Goal: Answer question/provide support

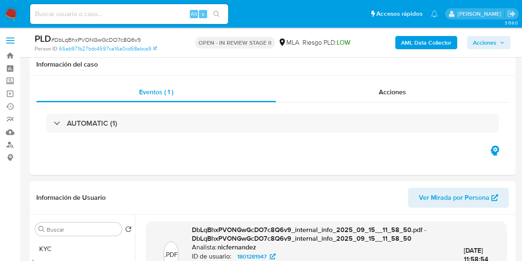
select select "10"
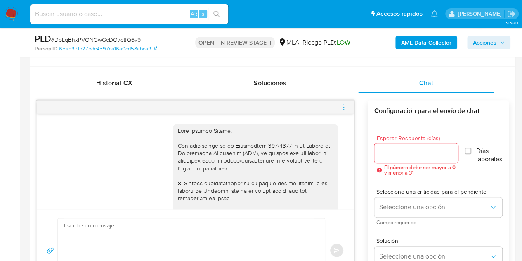
scroll to position [280, 0]
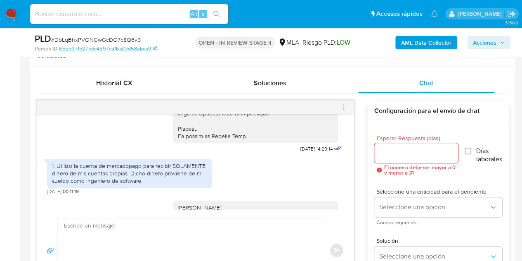
click at [301, 152] on span "10/09/2025 14:29:14" at bounding box center [317, 148] width 32 height 7
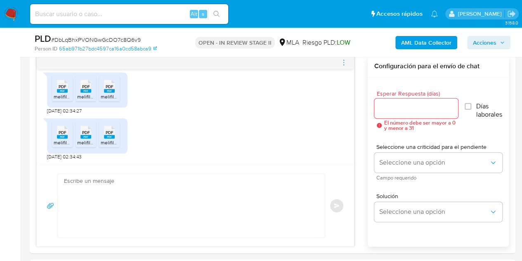
scroll to position [436, 0]
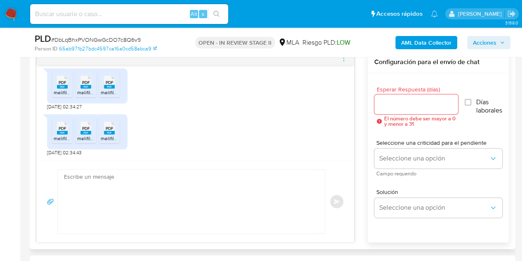
click at [174, 197] on textarea at bounding box center [189, 201] width 251 height 64
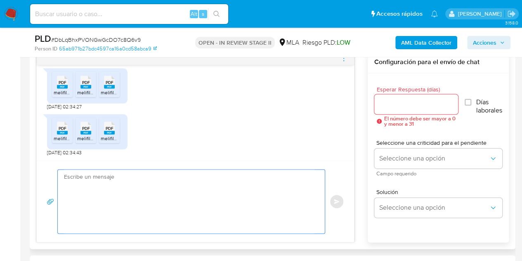
paste textarea "Hola, ¡Muchas gracias por tu respuesta! Confirmamos la recepción de la document…"
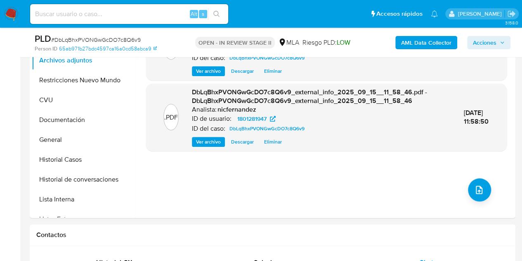
scroll to position [132, 0]
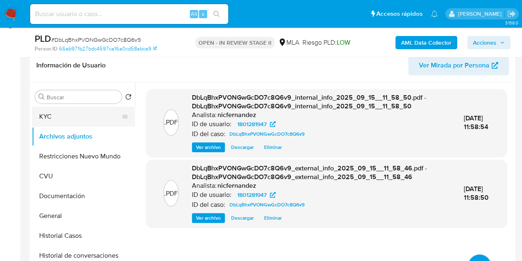
click at [66, 125] on ul "KYC Archivos adjuntos Restricciones Nuevo Mundo CVU Documentación General Histo…" at bounding box center [83, 200] width 103 height 186
click at [69, 113] on button "KYC" at bounding box center [80, 117] width 97 height 20
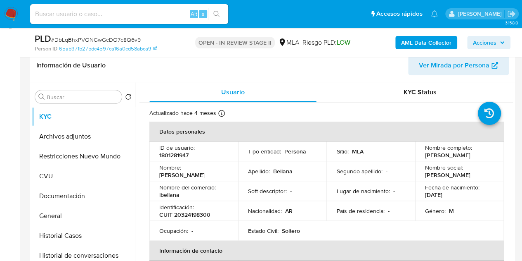
drag, startPoint x: 160, startPoint y: 175, endPoint x: 214, endPoint y: 174, distance: 53.7
click at [214, 174] on div "Nombre : Leandro Damian" at bounding box center [193, 171] width 69 height 15
copy p "[PERSON_NAME]"
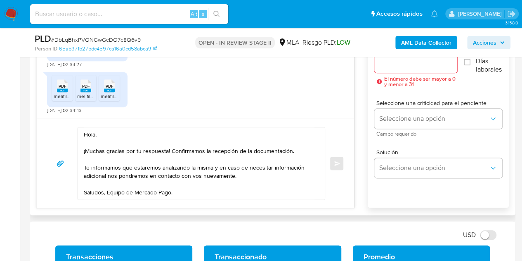
scroll to position [486, 0]
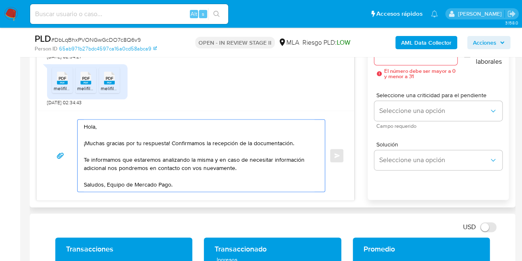
click at [94, 127] on textarea "Hola, ¡Muchas gracias por tu respuesta! Confirmamos la recepción de la document…" at bounding box center [199, 155] width 231 height 72
paste textarea "[PERSON_NAME]"
click at [147, 128] on textarea "Hola Leandro Damian, ¡Muchas gracias por tu respuesta! Confirmamos la recepción…" at bounding box center [199, 155] width 231 height 72
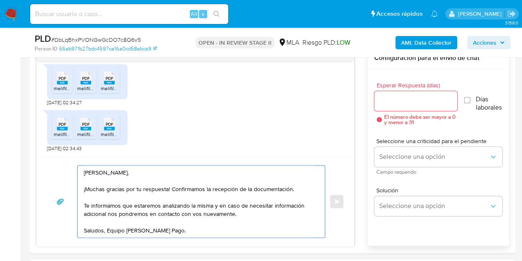
scroll to position [446, 0]
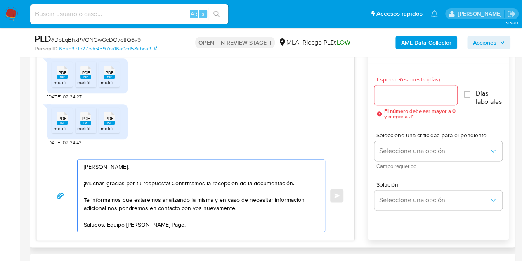
click at [199, 225] on textarea "Hola Leandro Damián, ¡Muchas gracias por tu respuesta! Confirmamos la recepción…" at bounding box center [199, 195] width 231 height 72
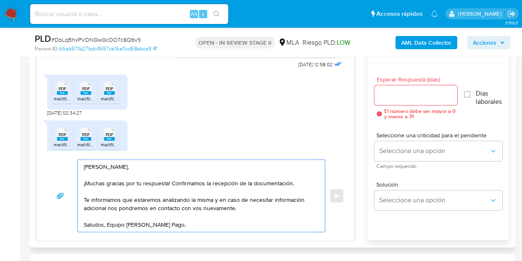
scroll to position [483, 0]
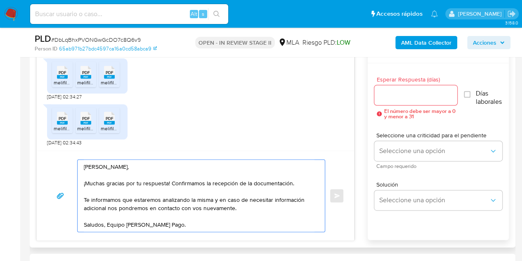
type textarea "Hola Leandro Damián, ¡Muchas gracias por tu respuesta! Confirmamos la recepción…"
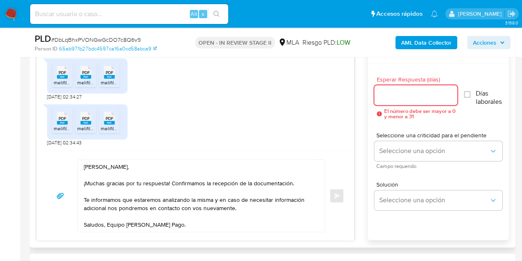
click at [406, 95] on input "Esperar Respuesta (días)" at bounding box center [416, 95] width 83 height 11
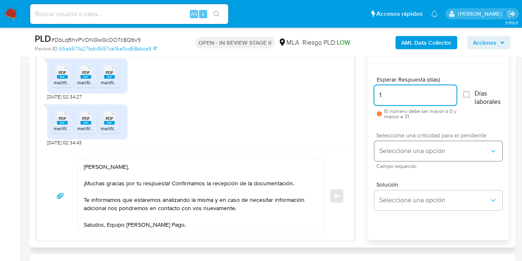
type input "1"
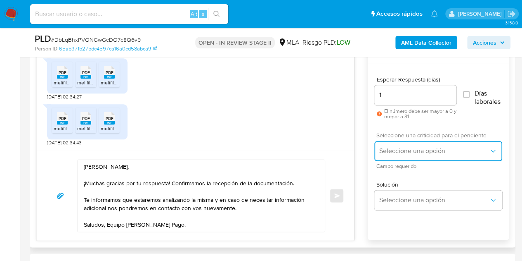
click at [389, 148] on span "Seleccione una opción" at bounding box center [435, 151] width 110 height 8
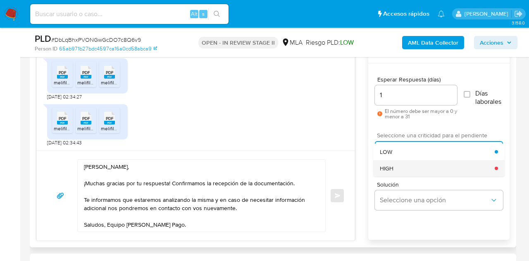
click at [391, 164] on span "HIGH" at bounding box center [387, 167] width 14 height 7
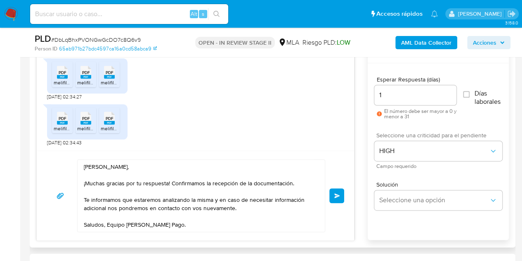
click at [337, 193] on span "Enviar" at bounding box center [337, 195] width 6 height 5
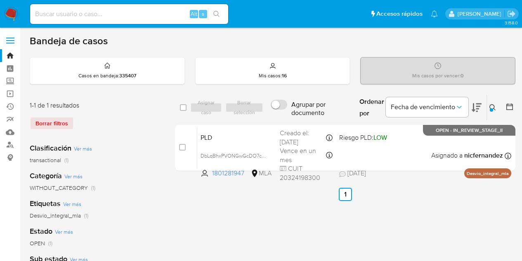
scroll to position [32, 0]
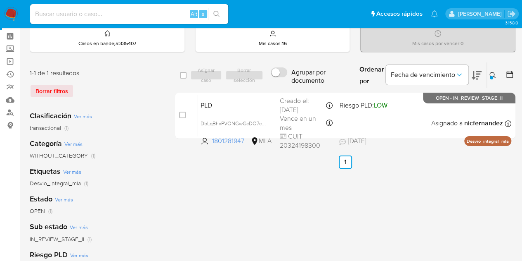
click at [493, 73] on icon at bounding box center [493, 75] width 7 height 7
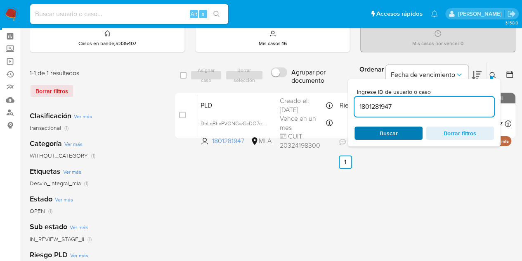
click at [393, 135] on span "Buscar" at bounding box center [389, 132] width 18 height 13
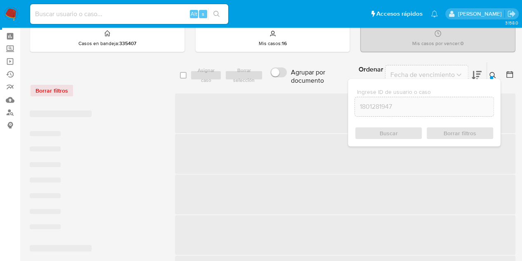
click at [494, 72] on icon at bounding box center [493, 75] width 6 height 6
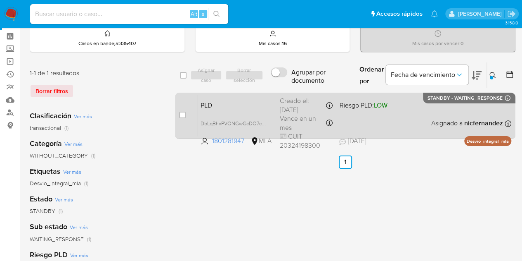
drag, startPoint x: 492, startPoint y: 76, endPoint x: 435, endPoint y: 128, distance: 77.2
click at [490, 80] on div "Ingrese ID de usuario o caso 1801281947 Buscar Borrar filtros" at bounding box center [494, 75] width 14 height 26
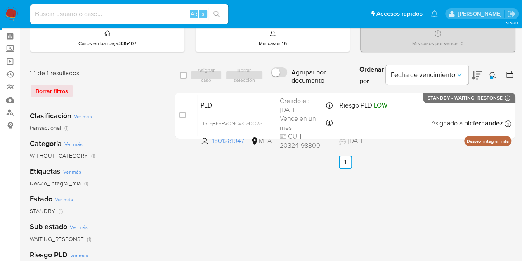
click at [495, 74] on icon at bounding box center [493, 75] width 7 height 7
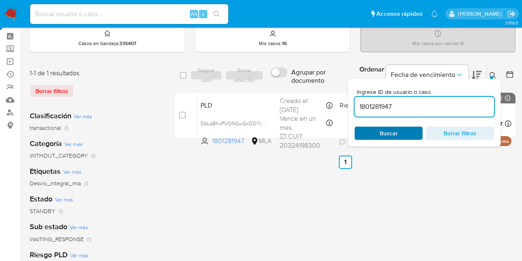
drag, startPoint x: 401, startPoint y: 133, endPoint x: 430, endPoint y: 115, distance: 33.7
click at [401, 133] on span "Buscar" at bounding box center [389, 133] width 57 height 12
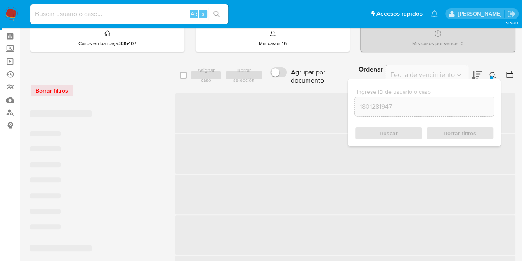
click at [492, 76] on div at bounding box center [491, 77] width 3 height 3
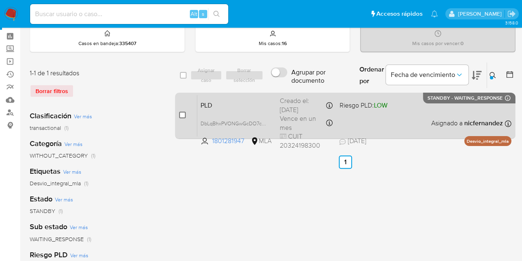
click at [183, 113] on input "checkbox" at bounding box center [182, 114] width 7 height 7
checkbox input "true"
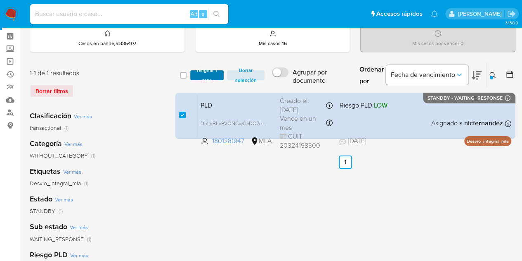
click at [202, 74] on span "Asignar 1 caso" at bounding box center [208, 75] width 26 height 8
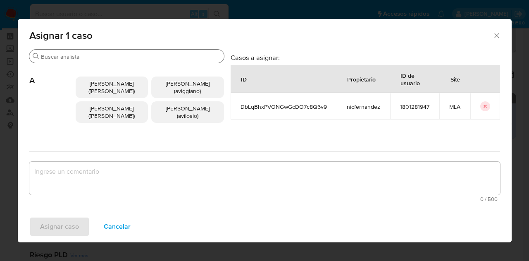
click at [71, 55] on input "Buscar" at bounding box center [131, 56] width 180 height 7
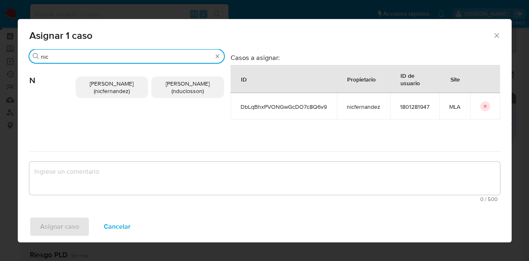
type input "nic"
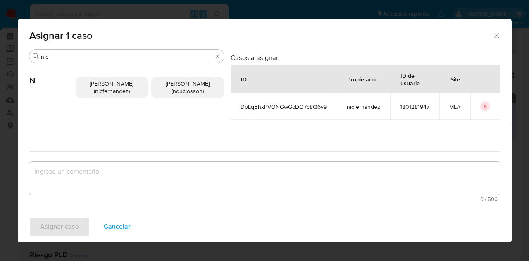
click at [128, 91] on span "Nicolas Fernandez Allen (nicfernandez)" at bounding box center [112, 87] width 44 height 16
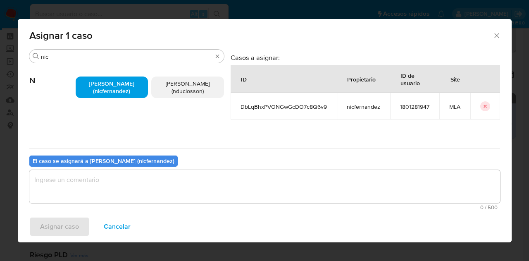
click at [138, 179] on textarea "assign-modal" at bounding box center [264, 186] width 470 height 33
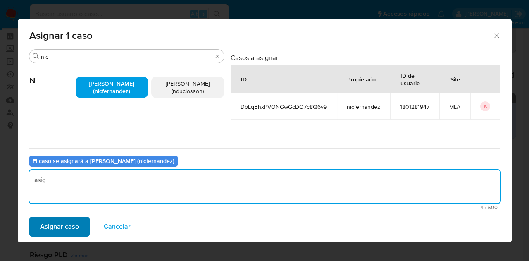
type textarea "asig"
click at [67, 231] on span "Asignar caso" at bounding box center [59, 226] width 39 height 18
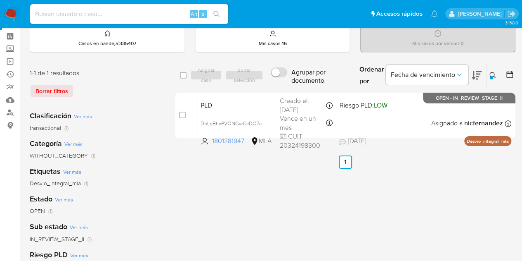
click at [495, 73] on icon at bounding box center [493, 75] width 7 height 7
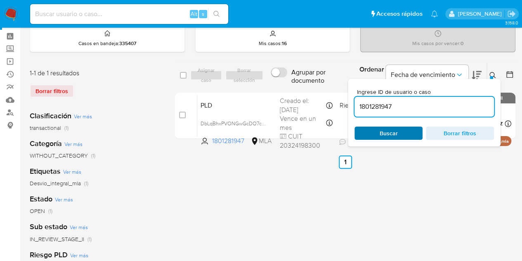
click at [363, 138] on button "Buscar" at bounding box center [389, 132] width 68 height 13
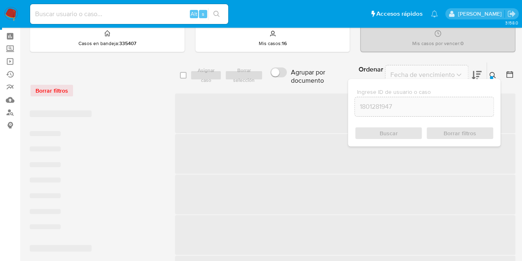
click at [496, 75] on icon at bounding box center [493, 75] width 7 height 7
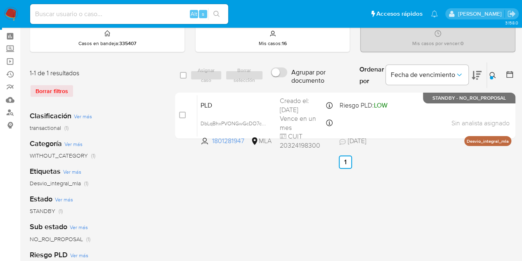
click at [494, 76] on icon at bounding box center [493, 75] width 6 height 6
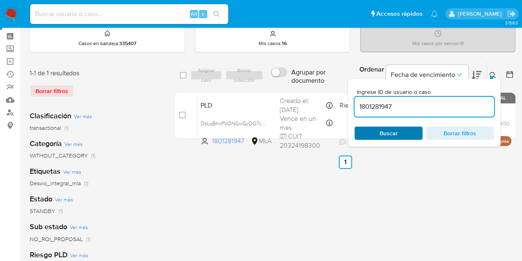
click at [396, 134] on span "Buscar" at bounding box center [389, 132] width 18 height 13
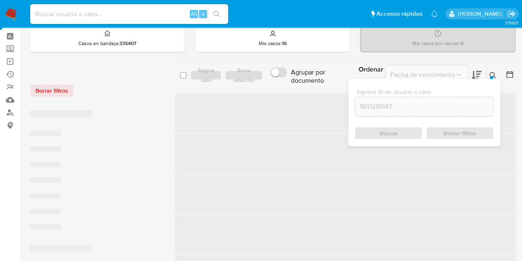
click at [492, 72] on icon at bounding box center [493, 75] width 6 height 6
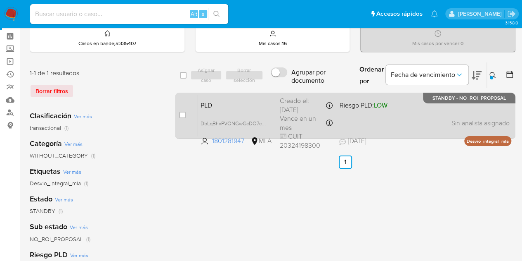
click at [261, 98] on div "PLD DbLqBhxPVONGwGcDO7c8Q6v9 1801281947 MLA Riesgo PLD: LOW Creado el: 12/08/20…" at bounding box center [354, 116] width 314 height 42
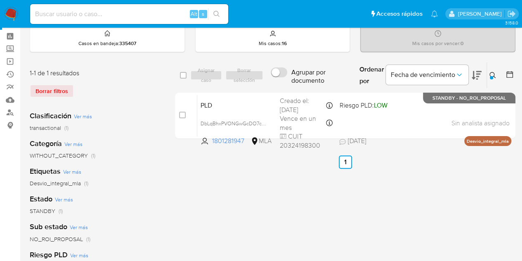
click at [496, 76] on icon at bounding box center [493, 75] width 7 height 7
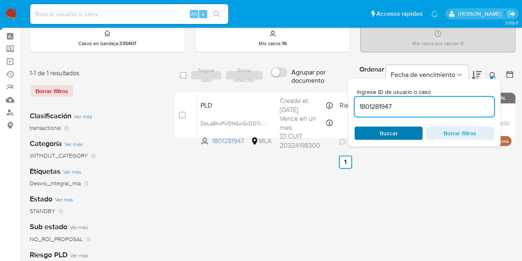
click at [396, 133] on span "Buscar" at bounding box center [389, 132] width 18 height 13
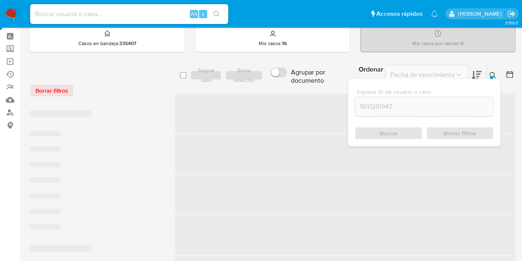
click at [493, 72] on icon at bounding box center [493, 75] width 7 height 7
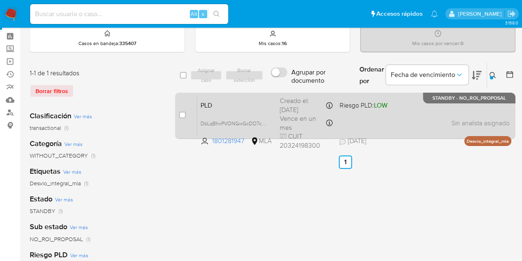
click at [221, 105] on span "PLD" at bounding box center [237, 104] width 73 height 11
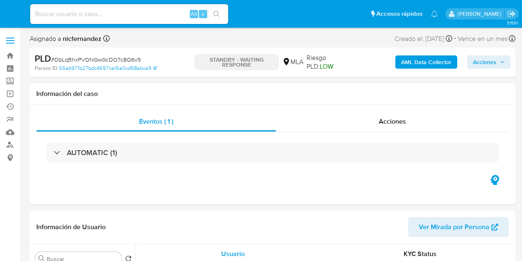
select select "10"
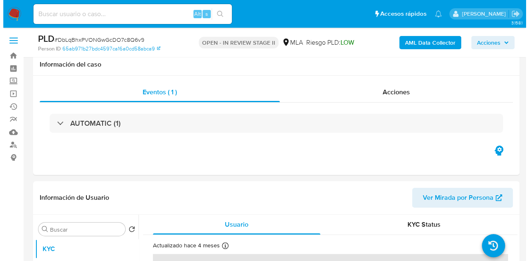
scroll to position [156, 0]
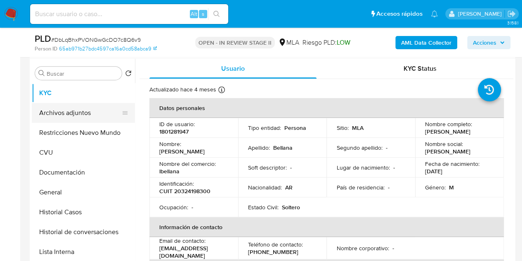
drag, startPoint x: 64, startPoint y: 109, endPoint x: 68, endPoint y: 112, distance: 5.0
click at [64, 109] on button "Archivos adjuntos" at bounding box center [80, 113] width 97 height 20
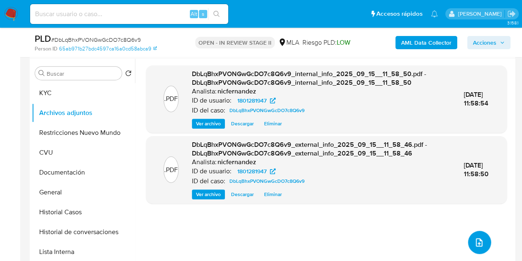
click at [469, 238] on button "upload-file" at bounding box center [479, 241] width 23 height 23
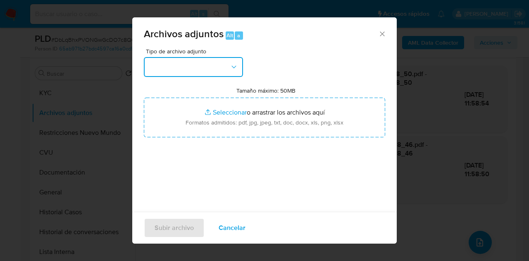
click at [217, 67] on button "button" at bounding box center [193, 67] width 99 height 20
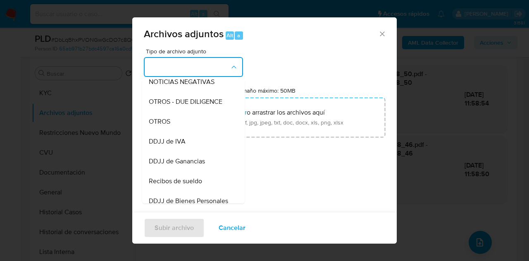
scroll to position [145, 0]
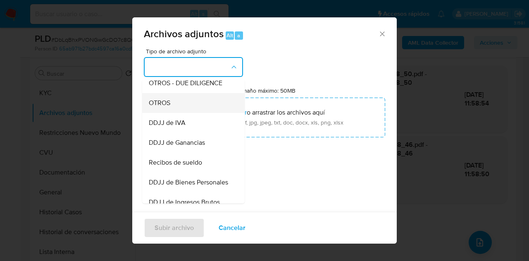
click at [181, 109] on div "OTROS" at bounding box center [191, 103] width 84 height 20
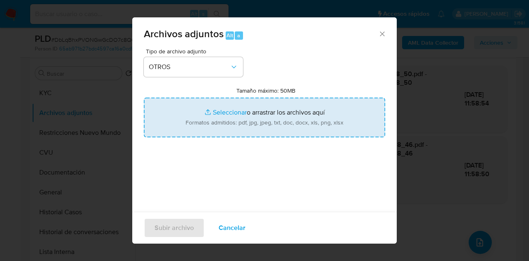
click at [210, 114] on input "Tamaño máximo: 50MB Seleccionar archivos" at bounding box center [264, 117] width 241 height 40
type input "C:\fakepath\Recibos 06 a 08 2025.pdf"
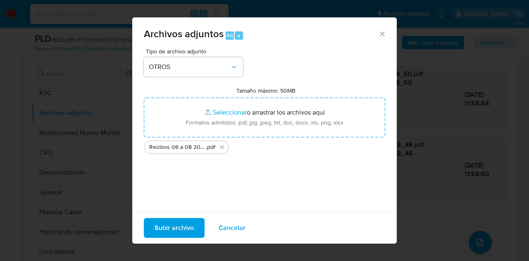
click at [172, 223] on span "Subir archivo" at bounding box center [173, 227] width 39 height 18
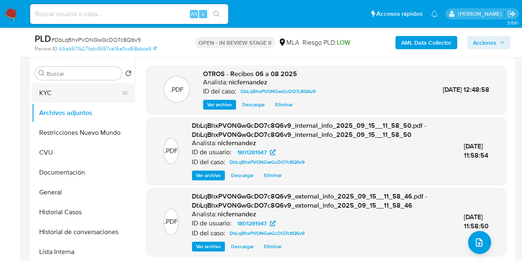
click at [54, 92] on button "KYC" at bounding box center [80, 93] width 97 height 20
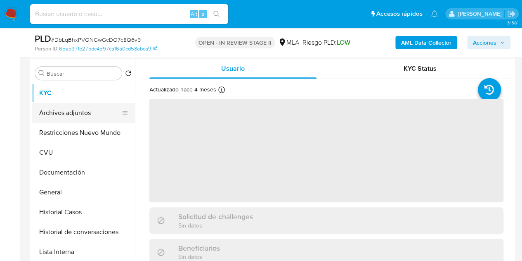
click at [63, 109] on button "Archivos adjuntos" at bounding box center [80, 113] width 97 height 20
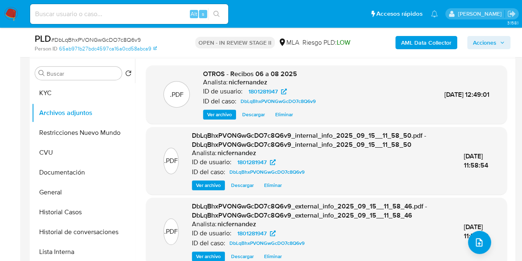
click at [162, 137] on div ".PDF DbLqBhxPVONGwGcDO7c8Q6v9_internal_info_2025_09_15__11_58_50.pdf - DbLqBhxP…" at bounding box center [326, 160] width 353 height 59
click at [221, 116] on span "Ver archivo" at bounding box center [219, 114] width 25 height 8
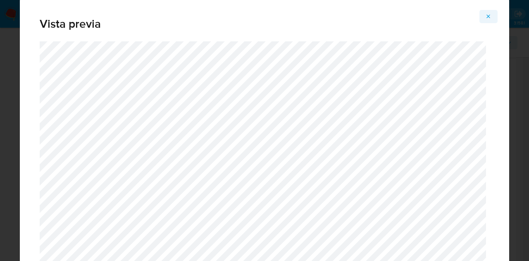
click at [491, 15] on icon "Attachment preview" at bounding box center [488, 16] width 7 height 7
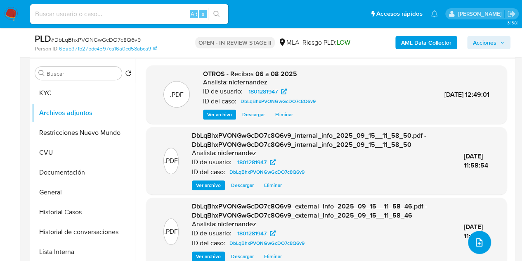
click at [477, 248] on button "upload-file" at bounding box center [479, 241] width 23 height 23
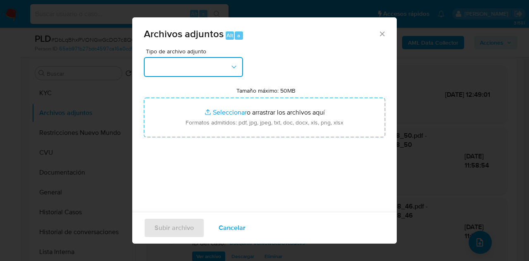
click at [241, 65] on button "button" at bounding box center [193, 67] width 99 height 20
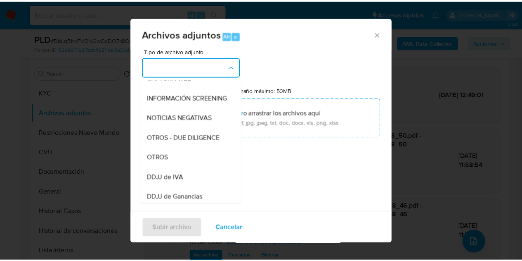
scroll to position [125, 0]
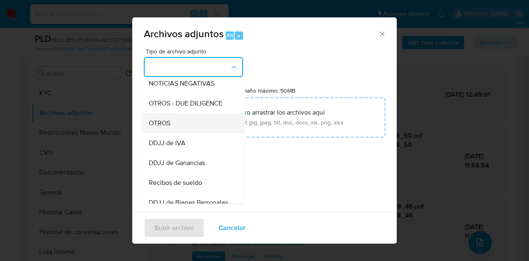
click at [182, 132] on div "OTROS" at bounding box center [191, 123] width 84 height 20
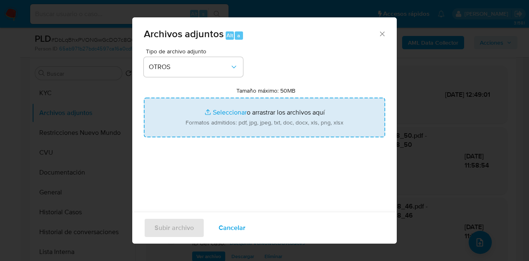
click at [201, 119] on input "Tamaño máximo: 50MB Seleccionar archivos" at bounding box center [264, 117] width 241 height 40
type input "C:\fakepath\Caselog NO ROI DbLqBhxPVONGwGcDO7c8Q6v9.docx"
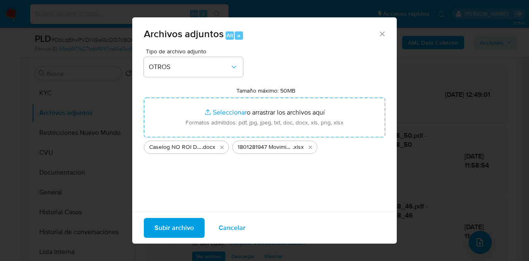
click at [177, 228] on span "Subir archivo" at bounding box center [173, 227] width 39 height 18
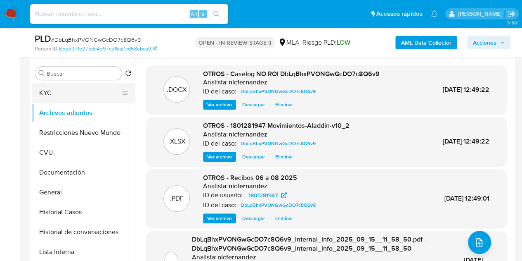
click at [81, 91] on button "KYC" at bounding box center [80, 93] width 97 height 20
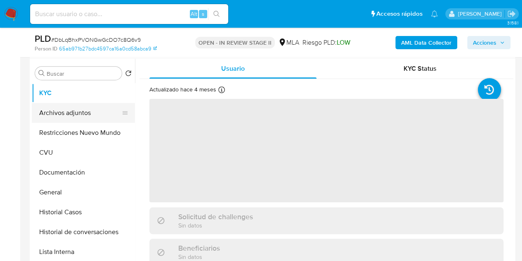
click at [80, 111] on button "Archivos adjuntos" at bounding box center [80, 113] width 97 height 20
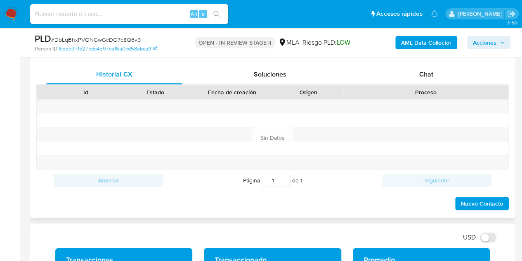
scroll to position [379, 0]
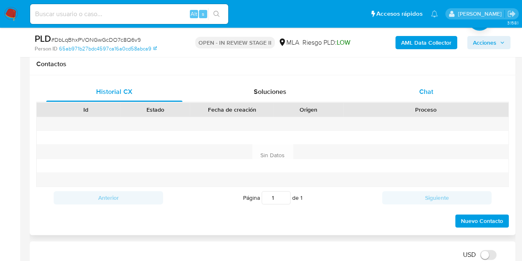
click at [430, 88] on span "Chat" at bounding box center [427, 91] width 14 height 9
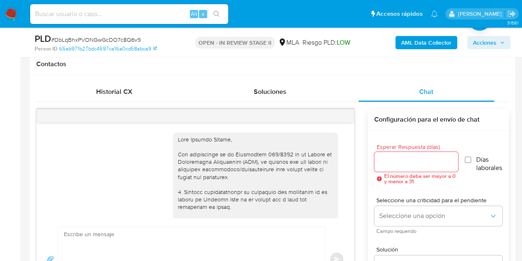
scroll to position [582, 0]
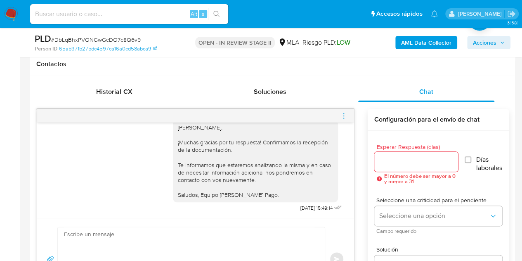
click at [343, 116] on icon "menu-action" at bounding box center [343, 115] width 7 height 7
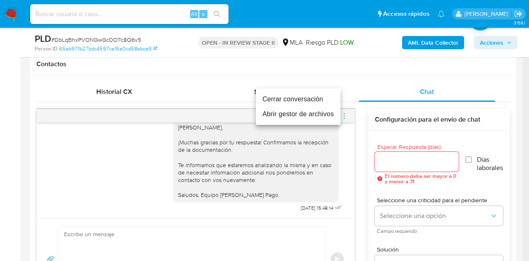
click at [301, 100] on li "Cerrar conversación" at bounding box center [298, 99] width 85 height 15
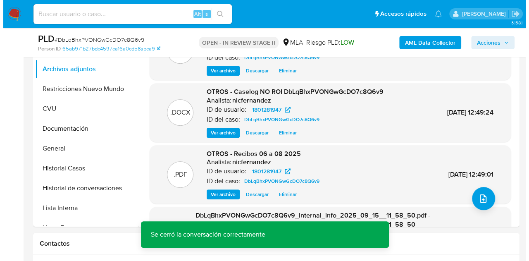
scroll to position [155, 0]
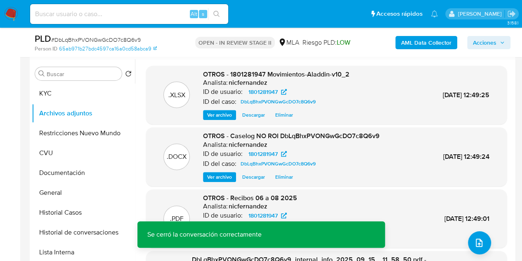
click at [217, 175] on span "Ver archivo" at bounding box center [219, 177] width 25 height 8
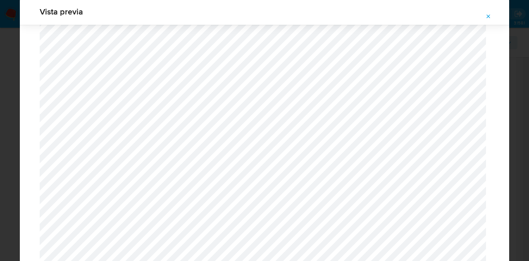
scroll to position [659, 0]
click at [486, 12] on span "Attachment preview" at bounding box center [488, 17] width 7 height 12
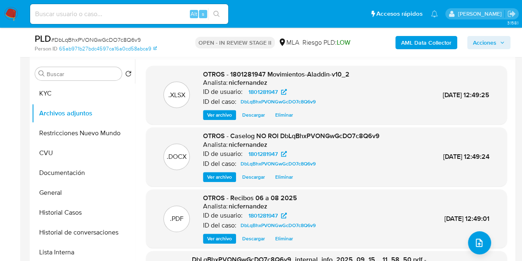
scroll to position [24, 0]
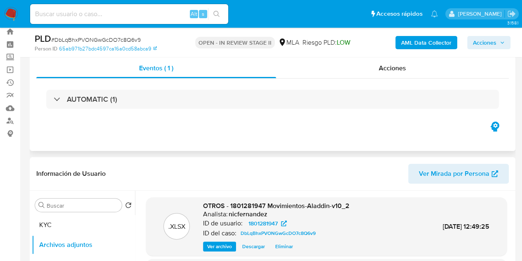
click at [222, 138] on div "Eventos ( 1 ) Acciones AUTOMATIC (1)" at bounding box center [273, 101] width 486 height 99
click at [492, 44] on span "Acciones" at bounding box center [485, 42] width 24 height 13
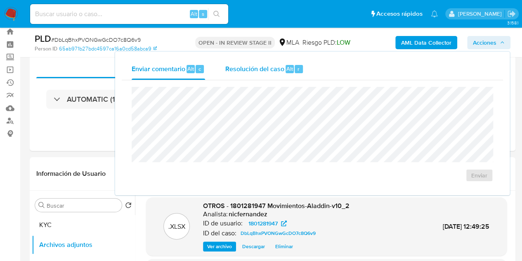
click at [251, 73] on div "Resolución del caso Alt r" at bounding box center [264, 68] width 79 height 21
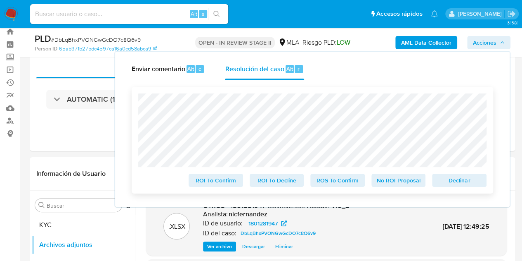
click at [395, 183] on span "No ROI Proposal" at bounding box center [398, 180] width 43 height 12
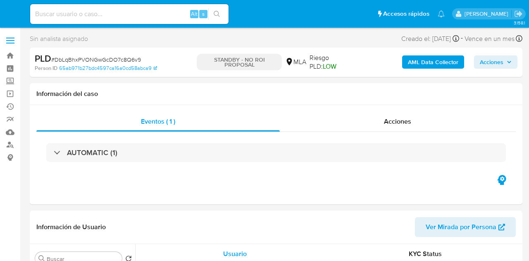
select select "10"
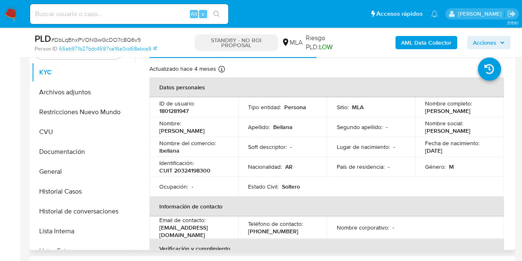
scroll to position [185, 0]
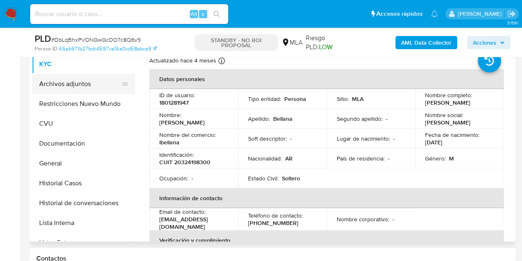
click at [61, 81] on button "Archivos adjuntos" at bounding box center [80, 84] width 97 height 20
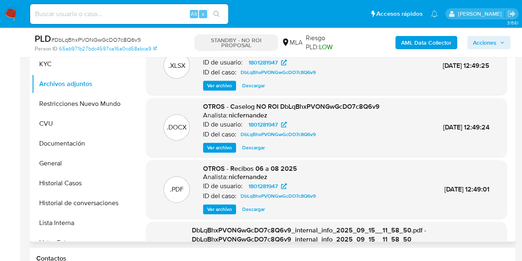
click at [218, 212] on span "Ver archivo" at bounding box center [219, 209] width 25 height 8
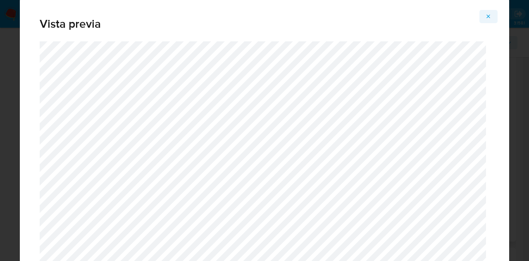
click at [492, 16] on button "Attachment preview" at bounding box center [488, 16] width 18 height 13
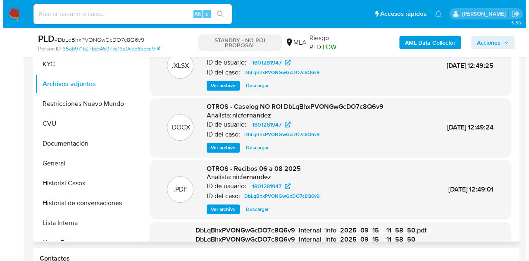
scroll to position [147, 0]
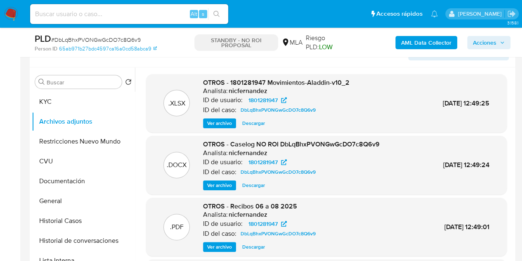
click at [216, 183] on span "Ver archivo" at bounding box center [219, 185] width 25 height 8
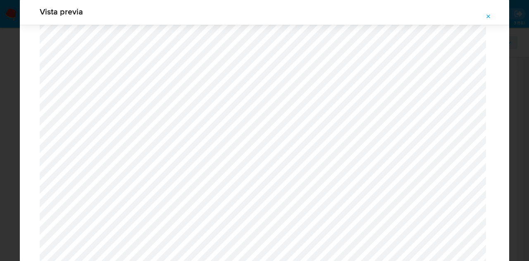
scroll to position [756, 0]
click at [487, 16] on icon "Attachment preview" at bounding box center [488, 16] width 4 height 4
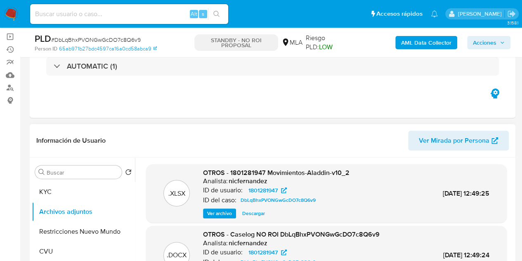
scroll to position [34, 0]
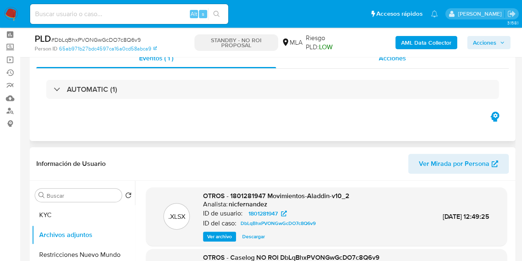
click at [353, 64] on div "Acciones" at bounding box center [392, 58] width 233 height 20
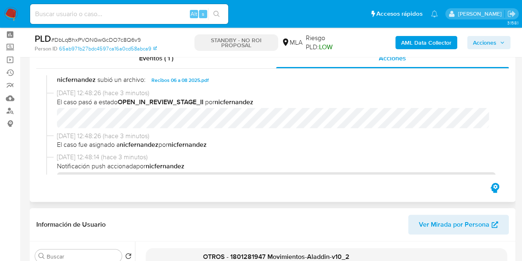
scroll to position [0, 0]
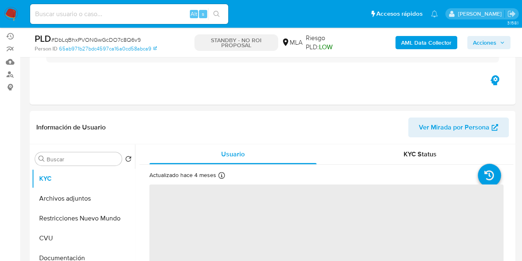
scroll to position [78, 0]
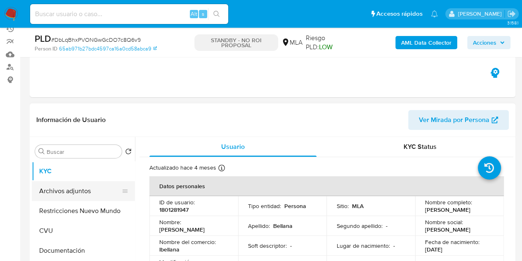
click at [75, 193] on button "Archivos adjuntos" at bounding box center [80, 191] width 97 height 20
select select "10"
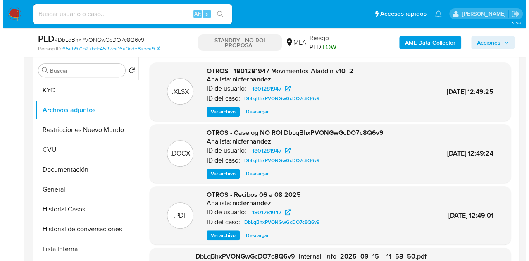
scroll to position [193, 0]
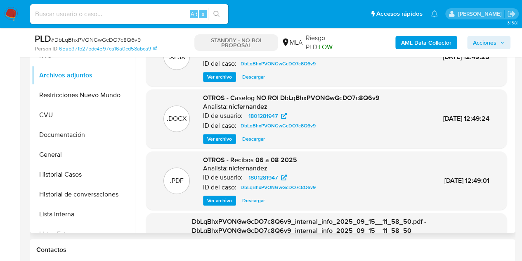
click at [218, 143] on div ".DOCX OTROS - Caselog NO ROI DbLqBhxPVONGwGcDO7c8Q6v9 Analista: nicfernandez ID…" at bounding box center [326, 118] width 361 height 59
click at [212, 137] on span "Ver archivo" at bounding box center [219, 139] width 25 height 8
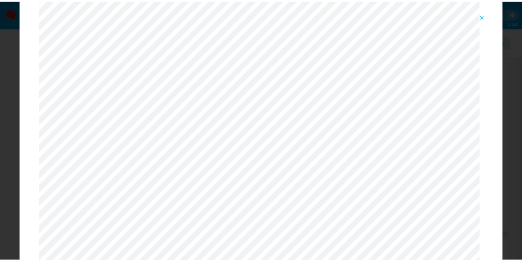
scroll to position [0, 0]
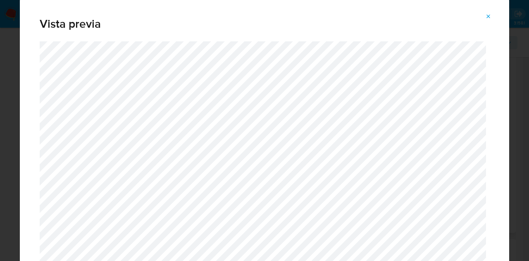
drag, startPoint x: 495, startPoint y: 14, endPoint x: 343, endPoint y: 79, distance: 165.8
click at [496, 14] on button "Attachment preview" at bounding box center [488, 16] width 18 height 13
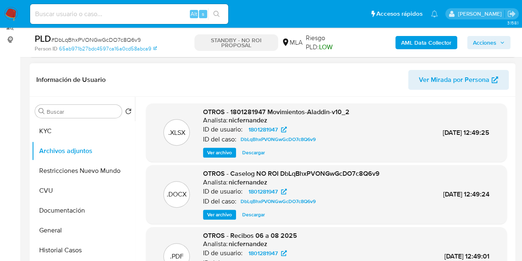
scroll to position [113, 0]
